Goal: Task Accomplishment & Management: Manage account settings

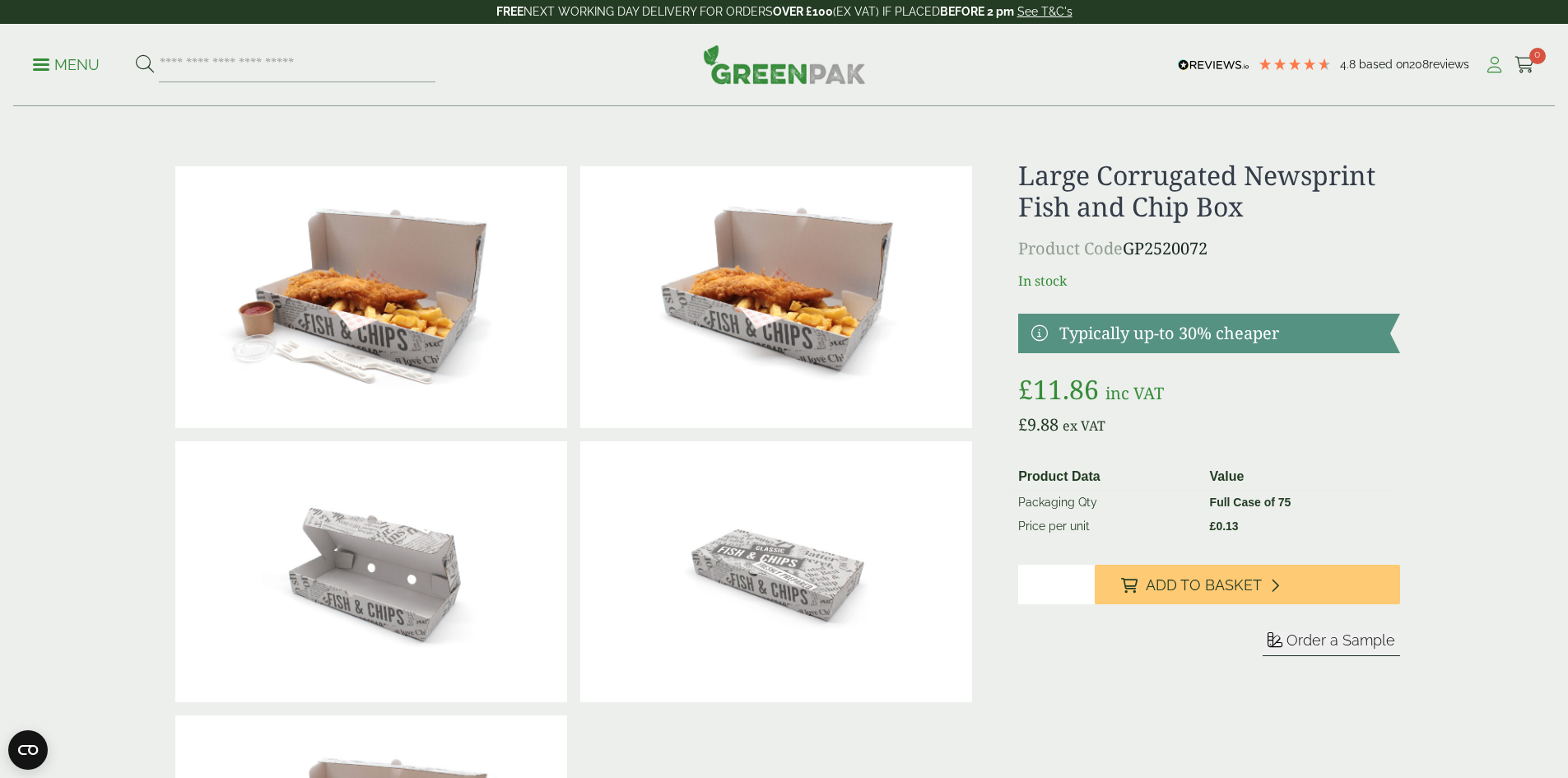
click at [1486, 64] on icon at bounding box center [1494, 64] width 20 height 16
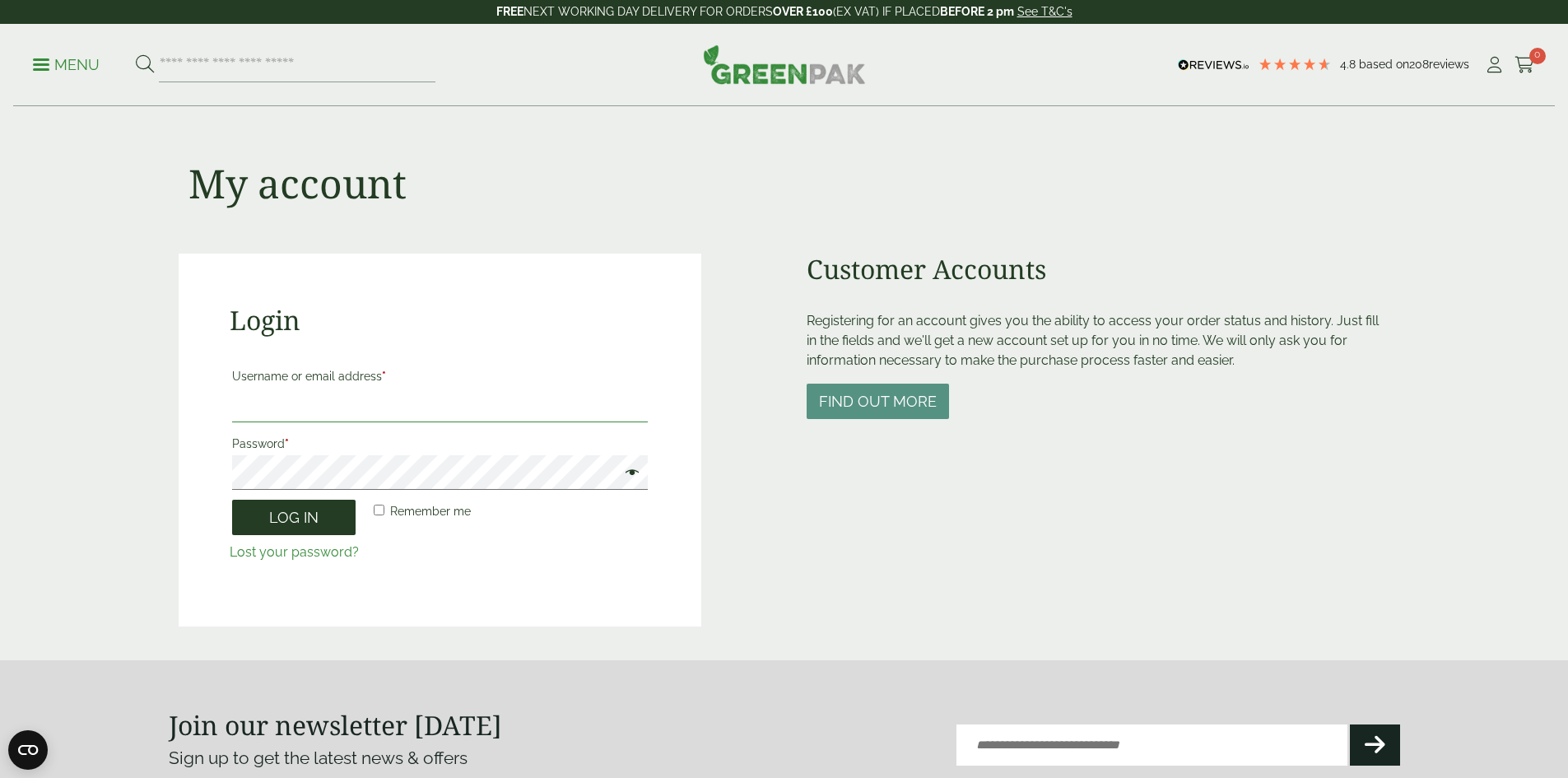
type input "**********"
click at [302, 525] on button "Log in" at bounding box center [294, 518] width 123 height 35
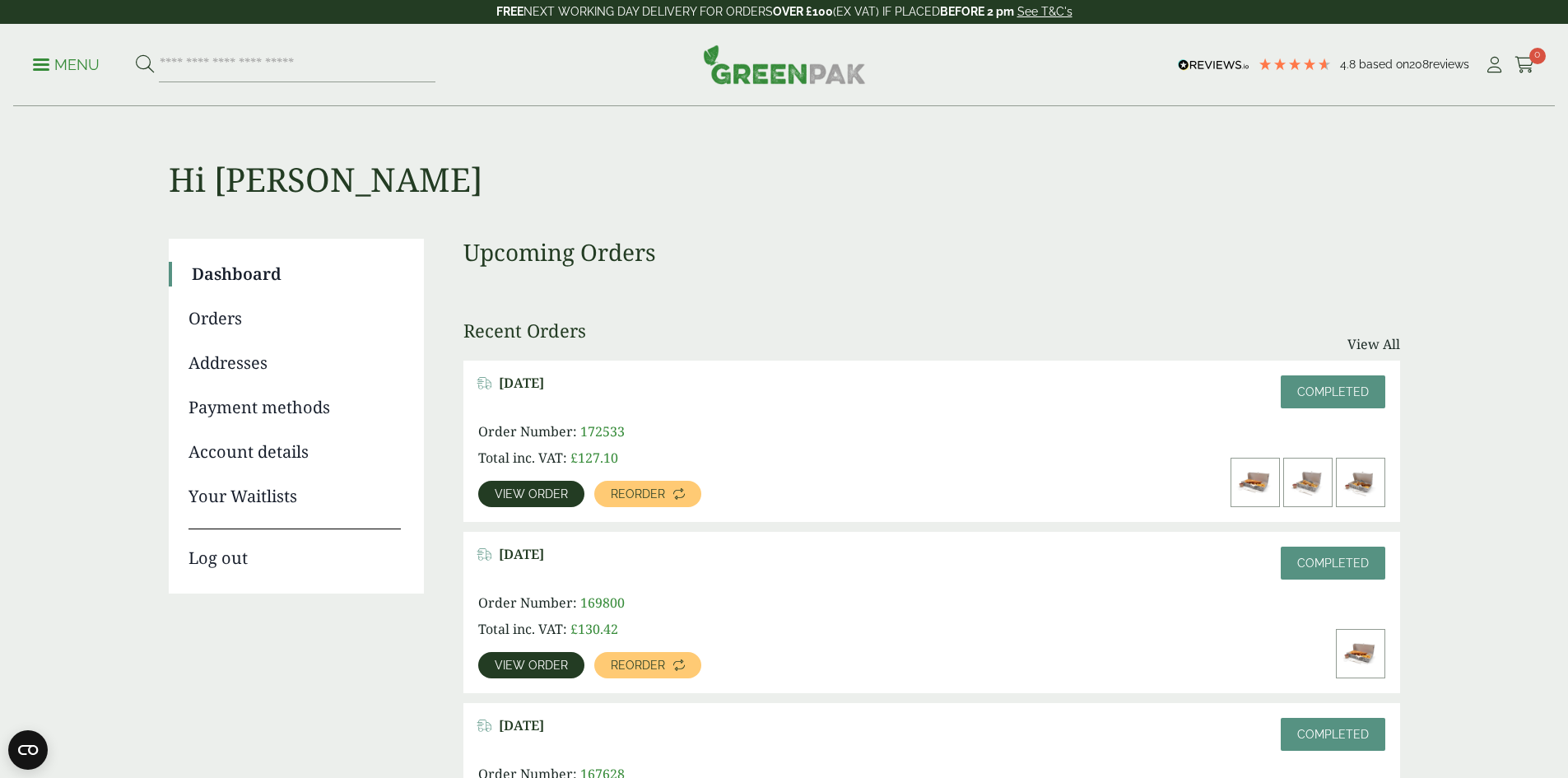
click at [568, 488] on span "View order" at bounding box center [531, 494] width 73 height 12
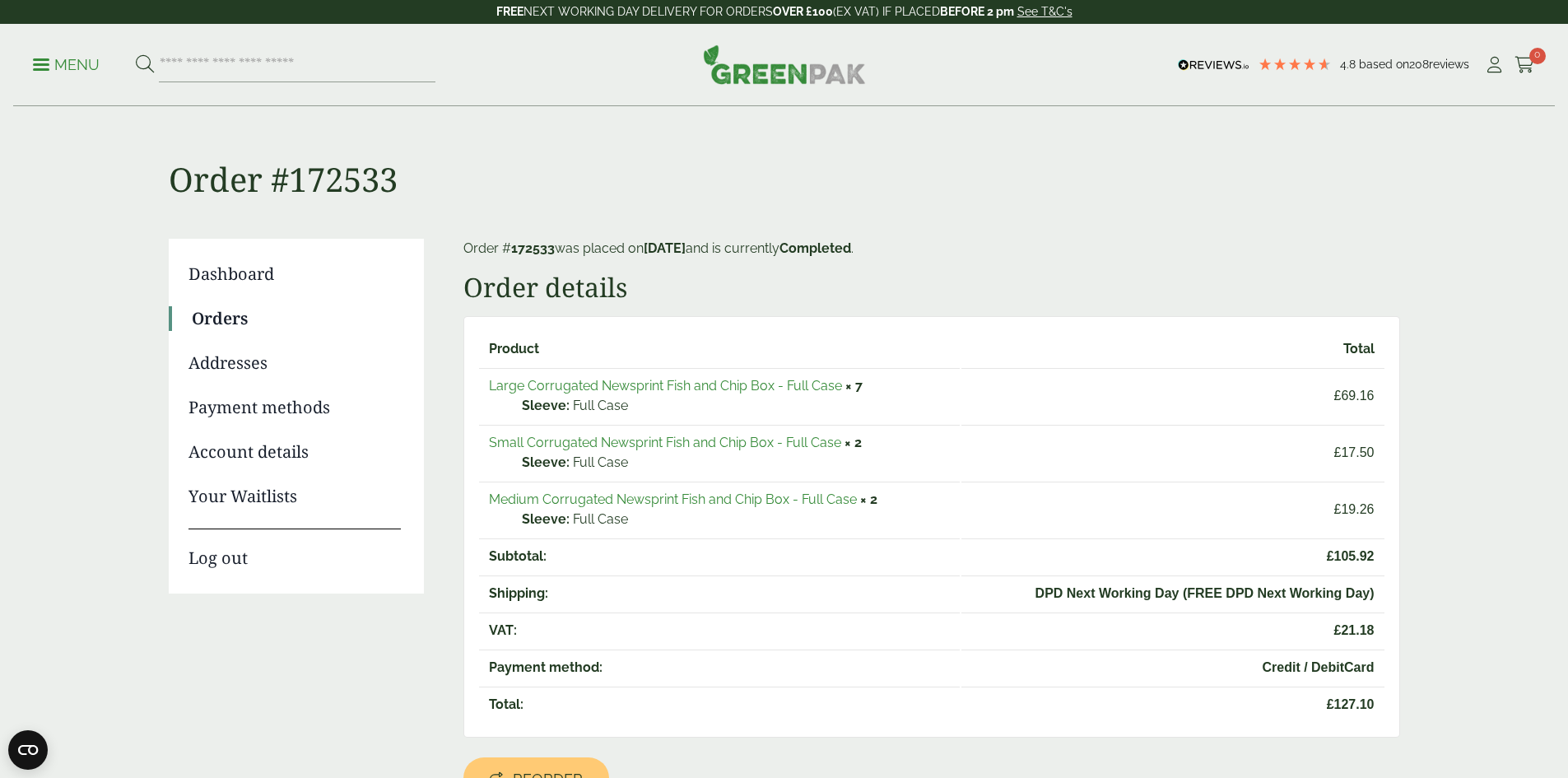
click at [274, 504] on link "Your Waitlists" at bounding box center [294, 496] width 212 height 24
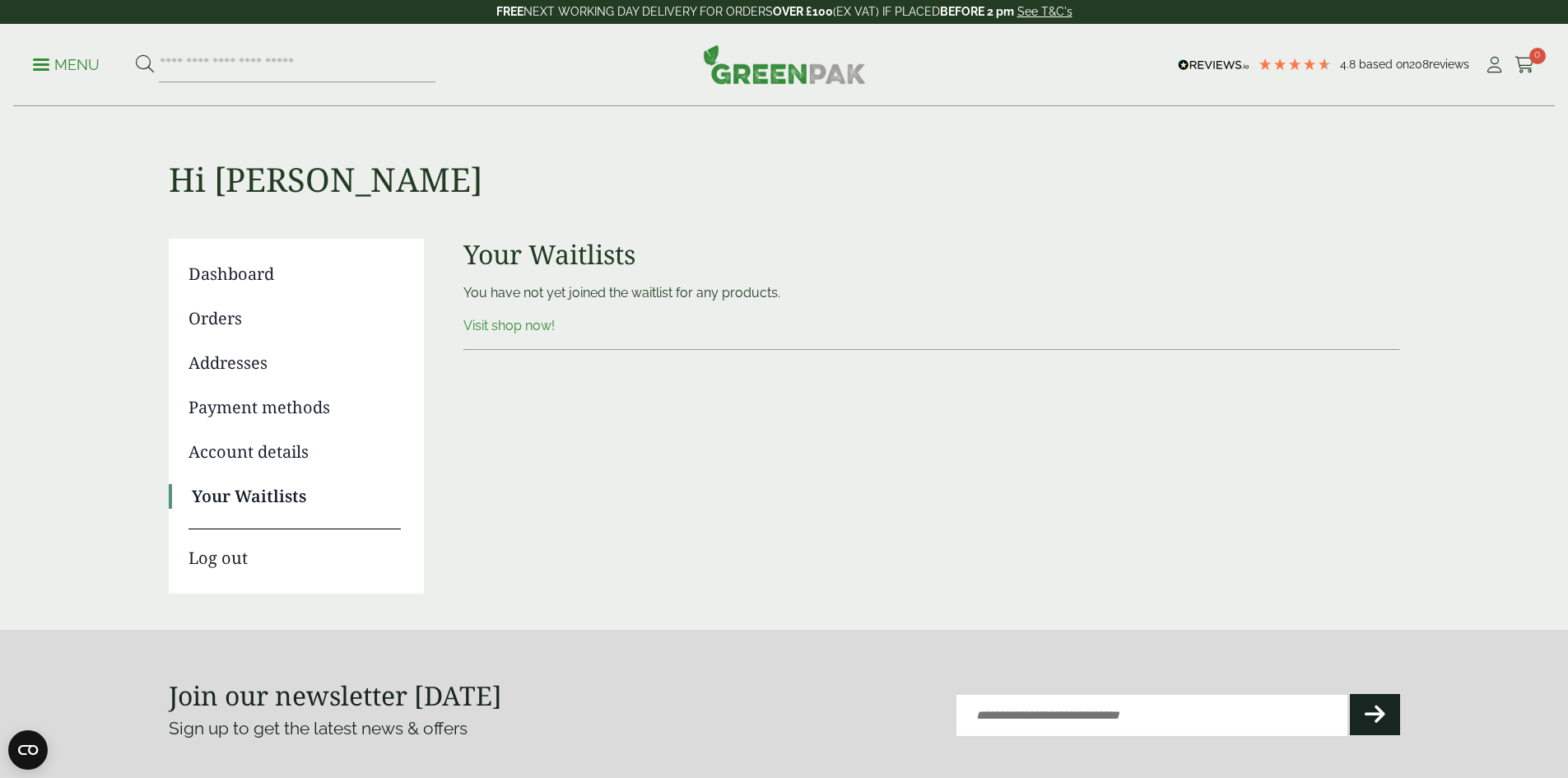
click at [226, 318] on link "Orders" at bounding box center [294, 318] width 212 height 24
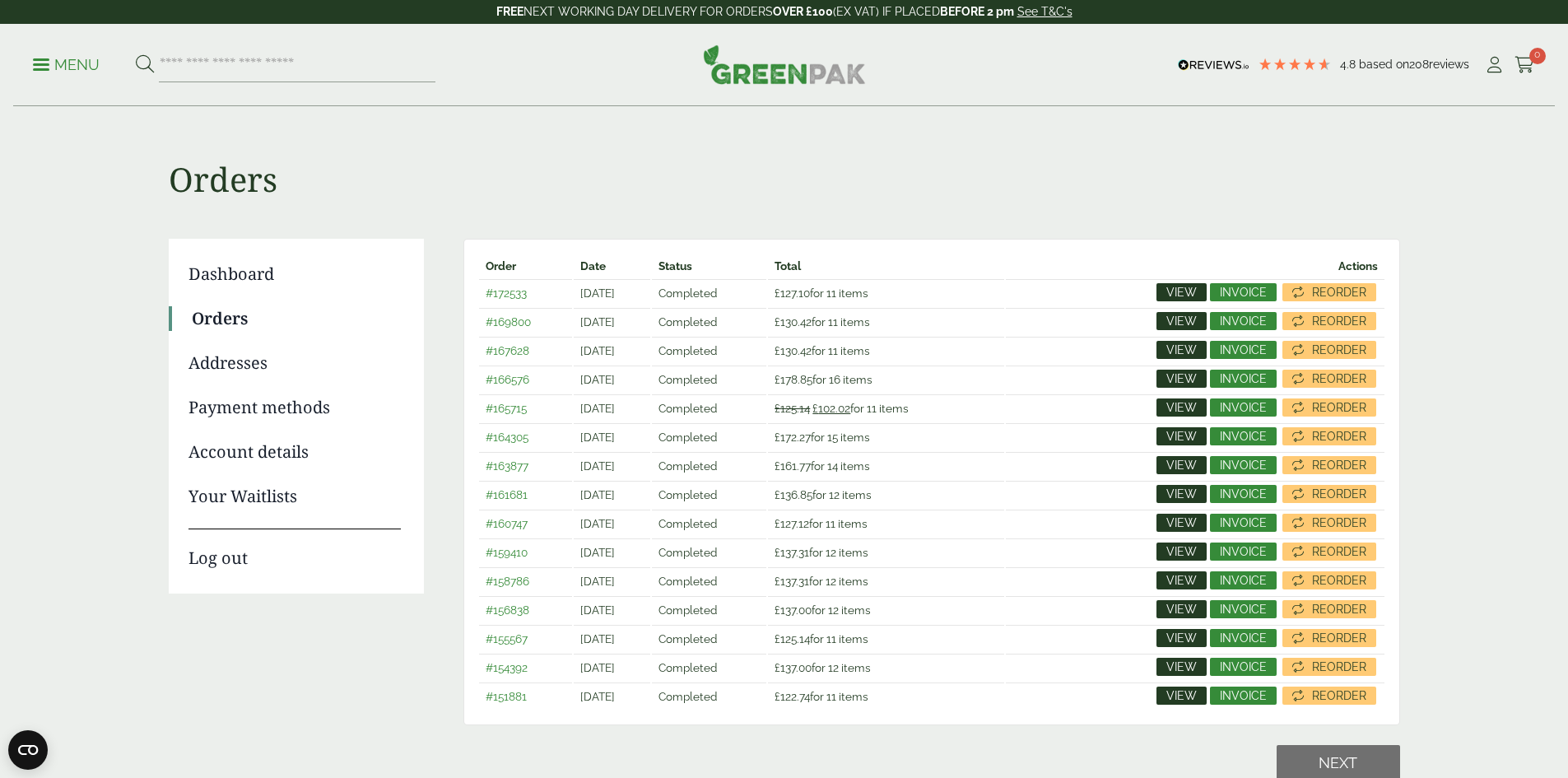
click at [1185, 287] on span "View" at bounding box center [1181, 292] width 30 height 12
